Goal: Find specific page/section: Find specific page/section

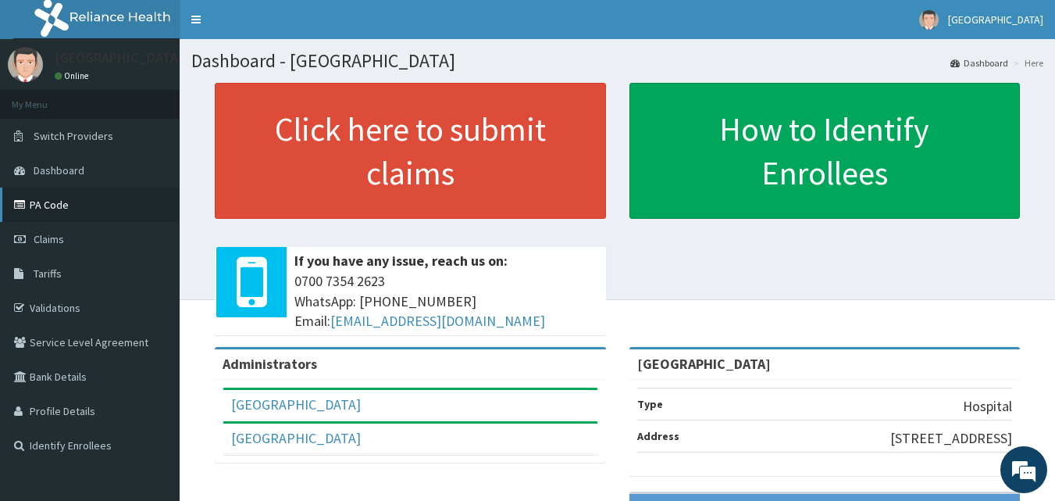
click at [44, 203] on link "PA Code" at bounding box center [90, 204] width 180 height 34
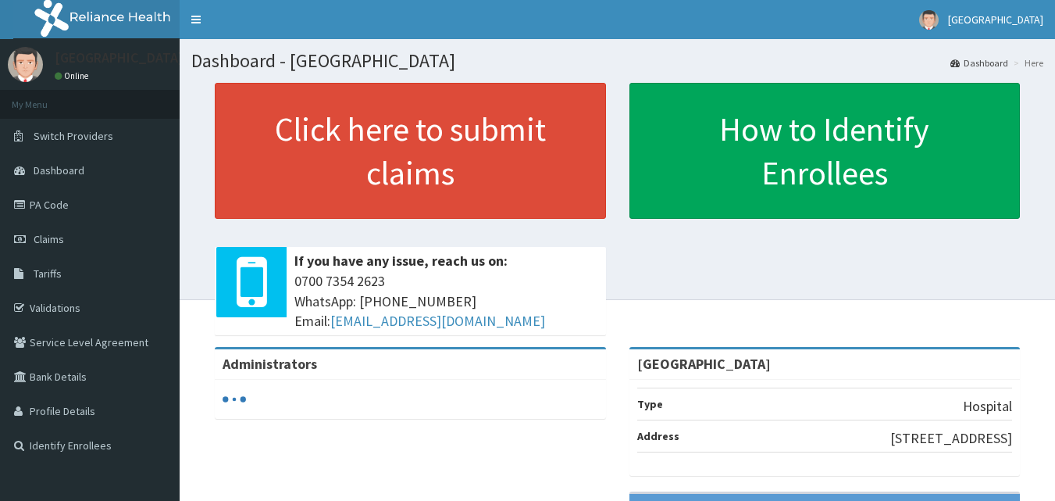
scroll to position [2, 0]
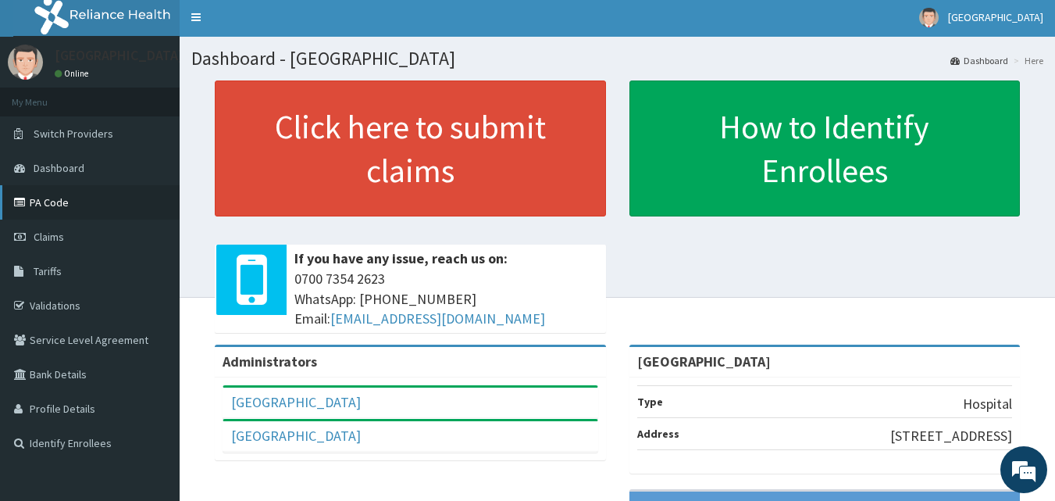
click at [55, 200] on link "PA Code" at bounding box center [90, 202] width 180 height 34
